Goal: Navigation & Orientation: Understand site structure

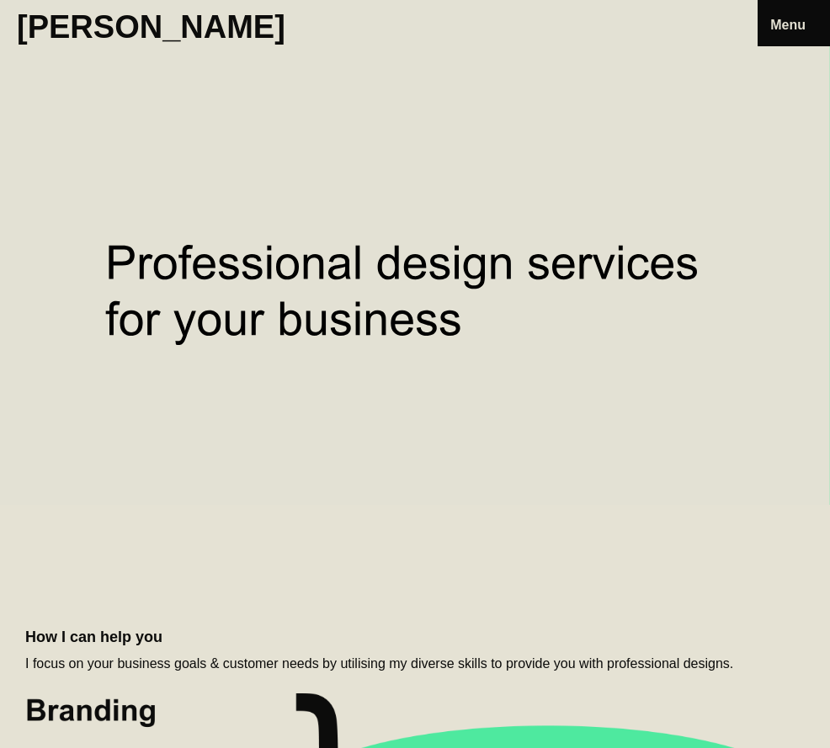
click at [0, 0] on link "Projects" at bounding box center [0, 0] width 0 height 0
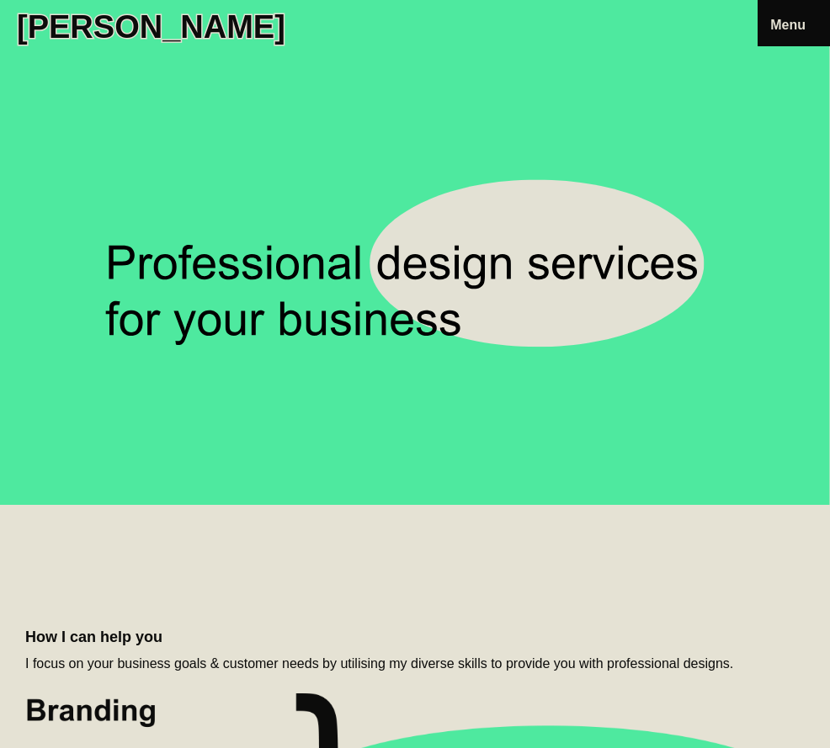
click at [0, 0] on link "Blog" at bounding box center [0, 0] width 0 height 0
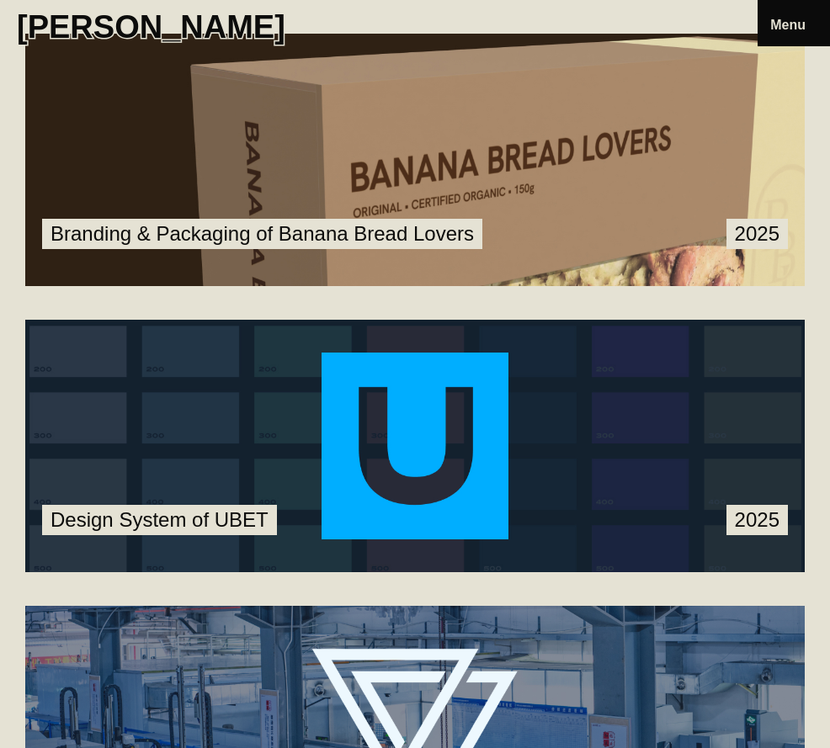
click at [555, 181] on link at bounding box center [414, 160] width 779 height 252
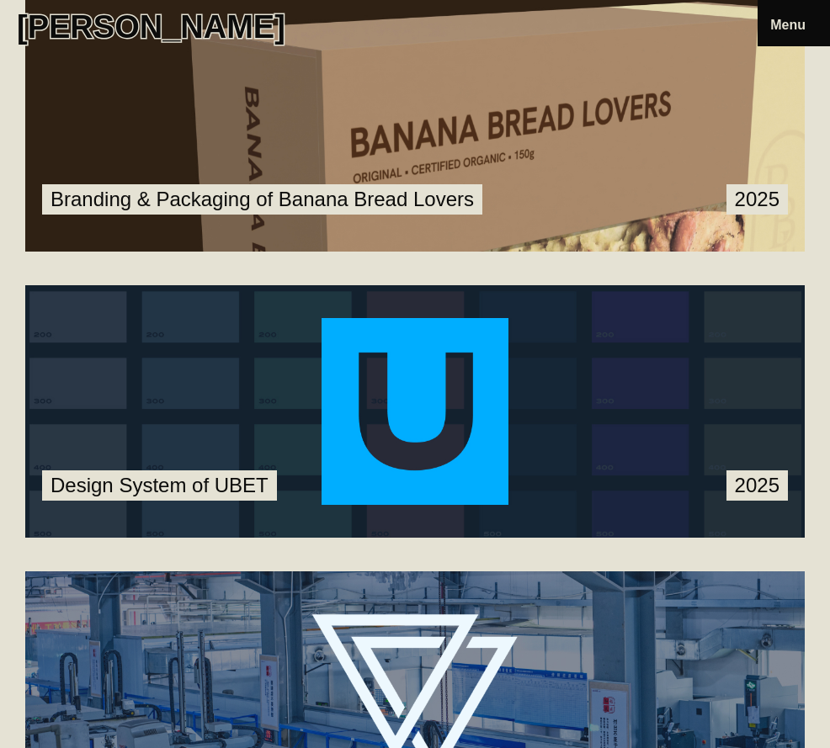
scroll to position [38, 0]
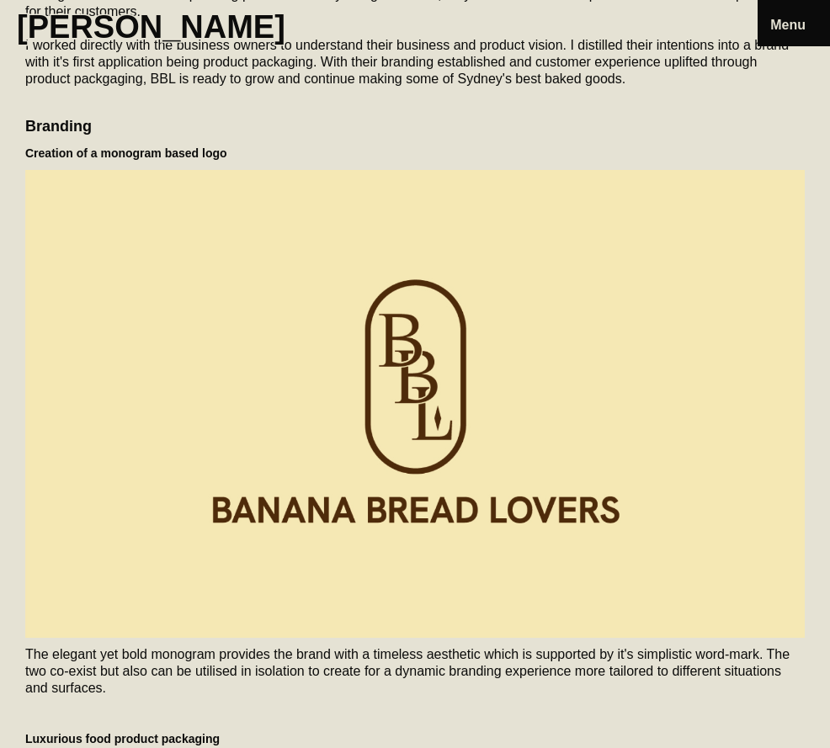
scroll to position [463, 0]
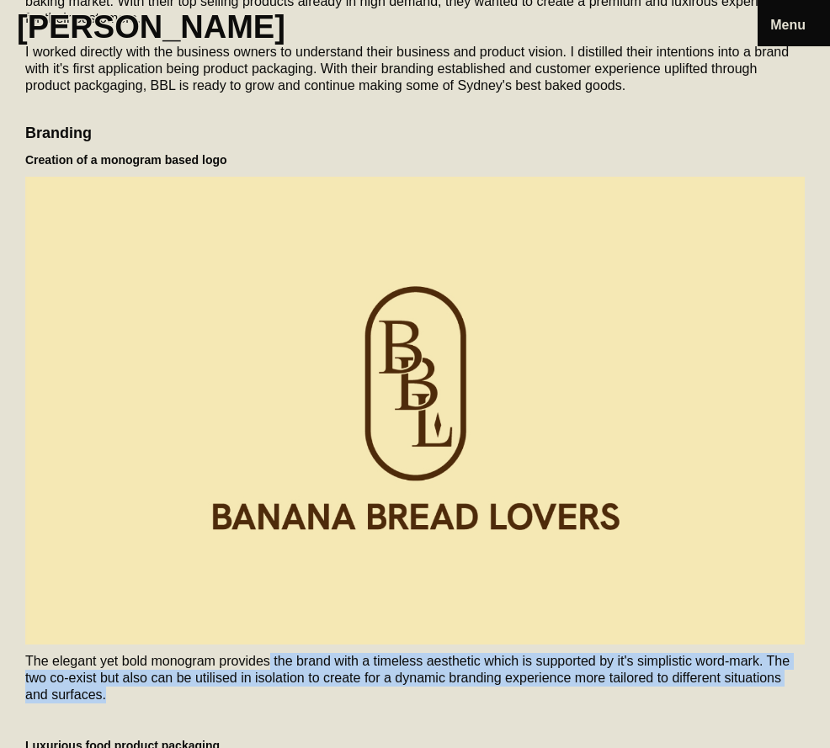
drag, startPoint x: 334, startPoint y: 573, endPoint x: 475, endPoint y: 598, distance: 143.6
click at [475, 653] on p "The elegant yet bold monogram provides the brand with a timeless aesthetic whic…" at bounding box center [414, 678] width 779 height 50
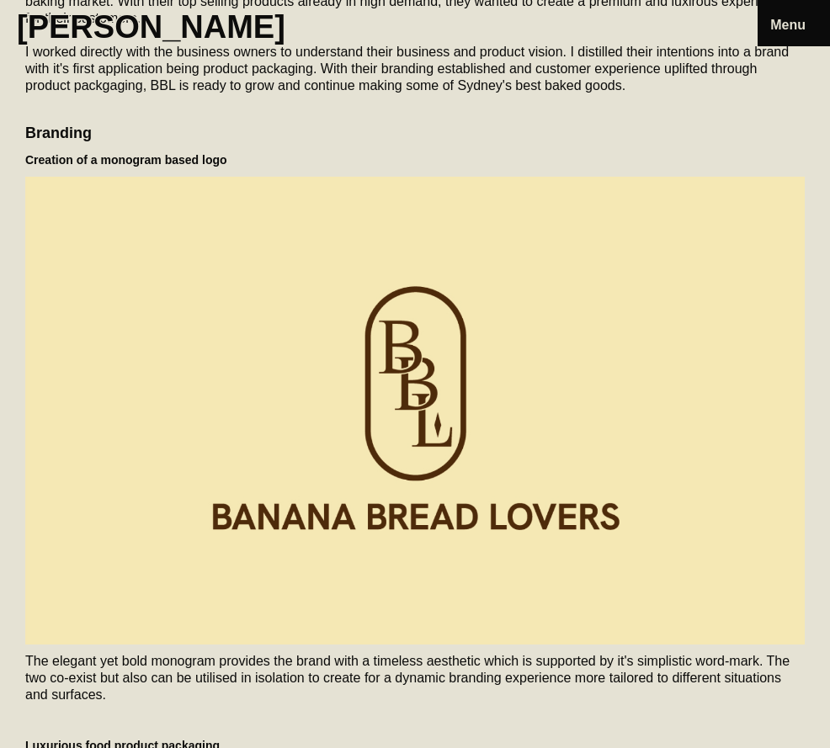
click at [475, 653] on p "The elegant yet bold monogram provides the brand with a timeless aesthetic whic…" at bounding box center [414, 678] width 779 height 50
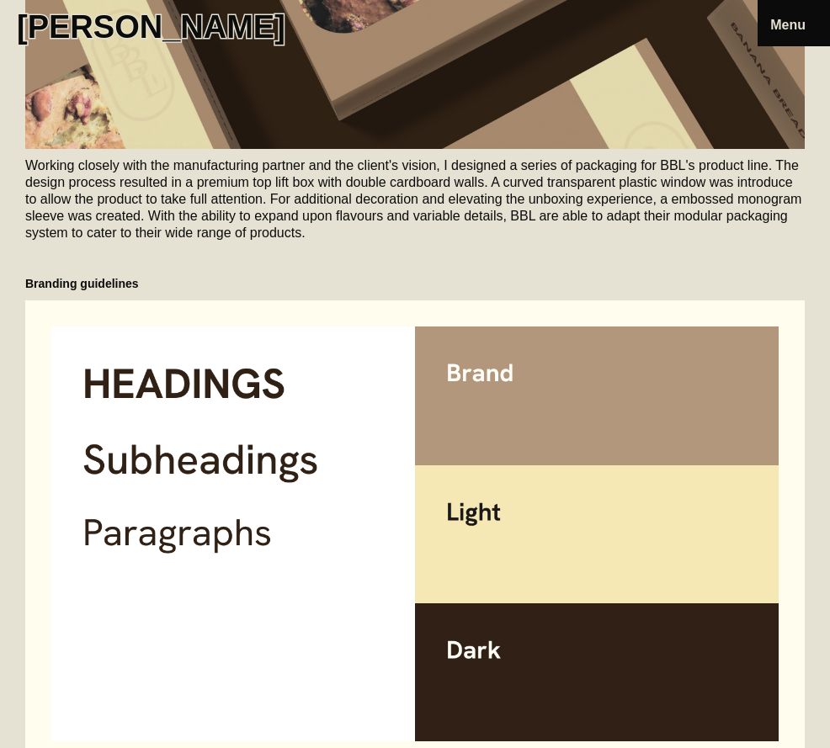
scroll to position [1565, 0]
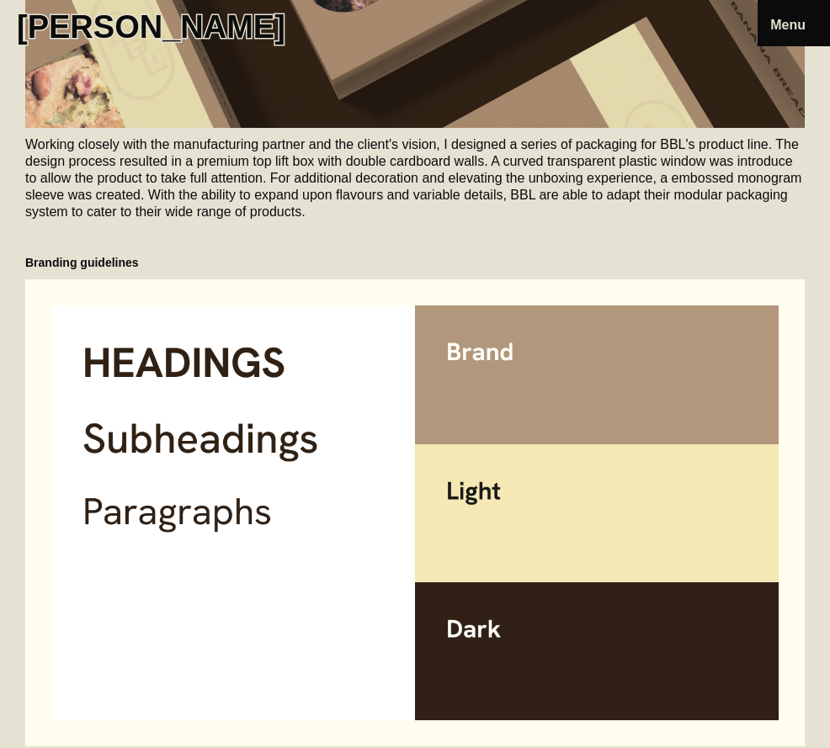
drag, startPoint x: 251, startPoint y: 518, endPoint x: 401, endPoint y: 566, distance: 157.6
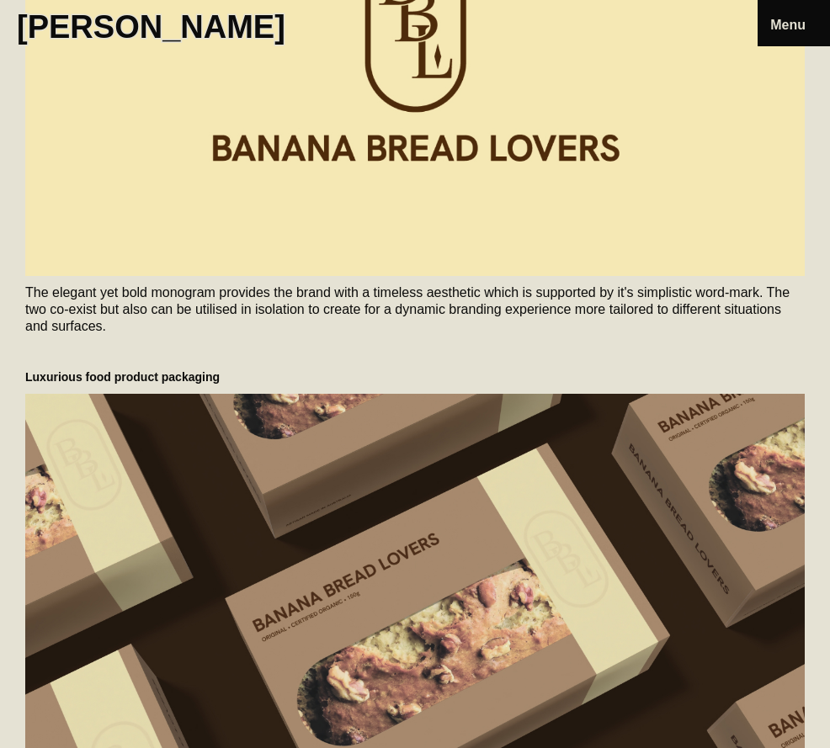
scroll to position [862, 0]
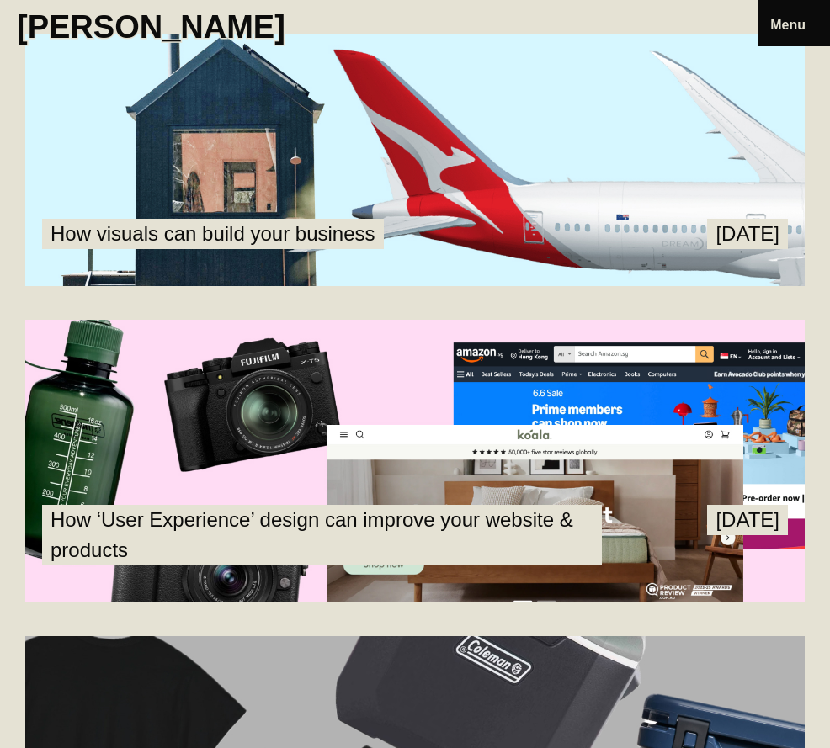
click at [0, 0] on link "About" at bounding box center [0, 0] width 0 height 0
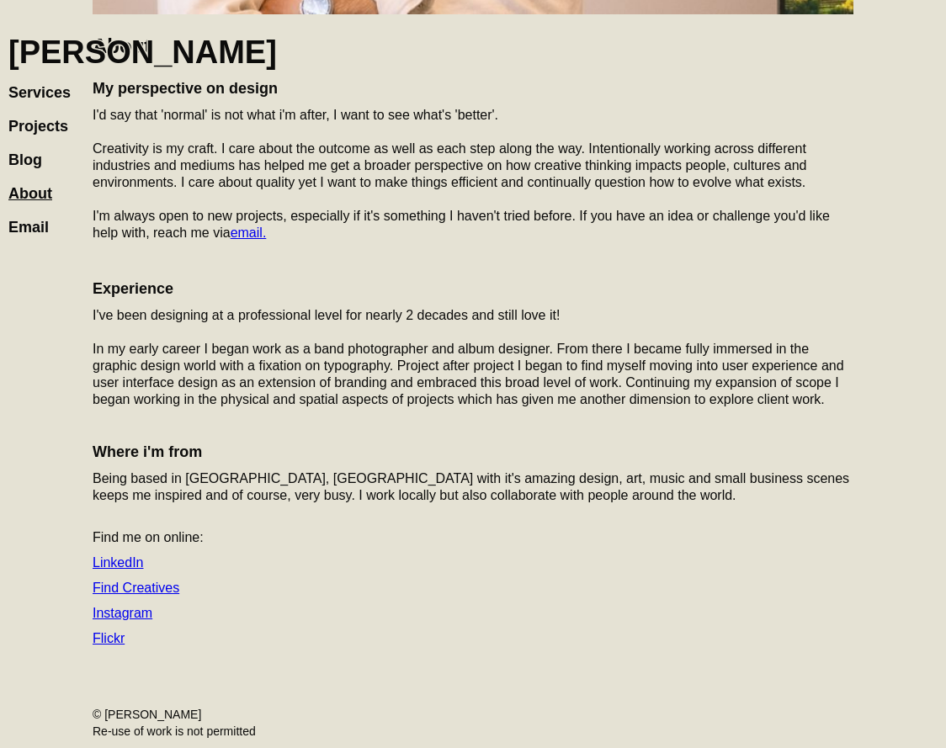
scroll to position [551, 0]
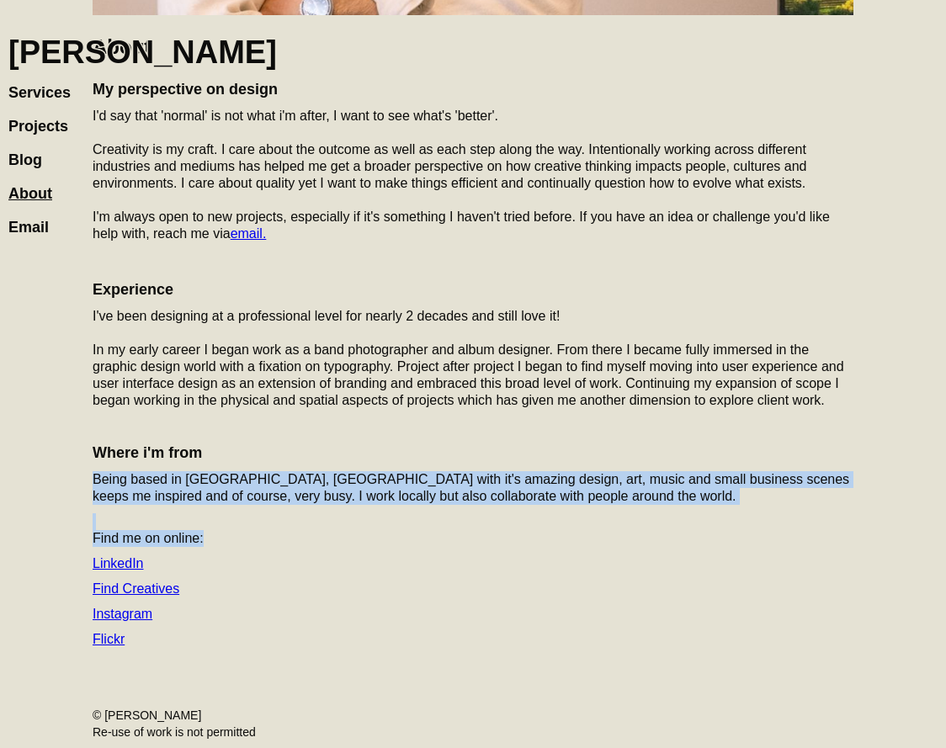
drag, startPoint x: 157, startPoint y: 469, endPoint x: 261, endPoint y: 553, distance: 133.4
click at [261, 553] on div "My perspective on design I'd say that 'normal' is not what i'm after, I want to…" at bounding box center [473, 364] width 761 height 586
click at [127, 613] on link "Instagram" at bounding box center [123, 614] width 60 height 14
click at [128, 564] on link "LinkedIn" at bounding box center [118, 563] width 51 height 14
